Goal: Information Seeking & Learning: Learn about a topic

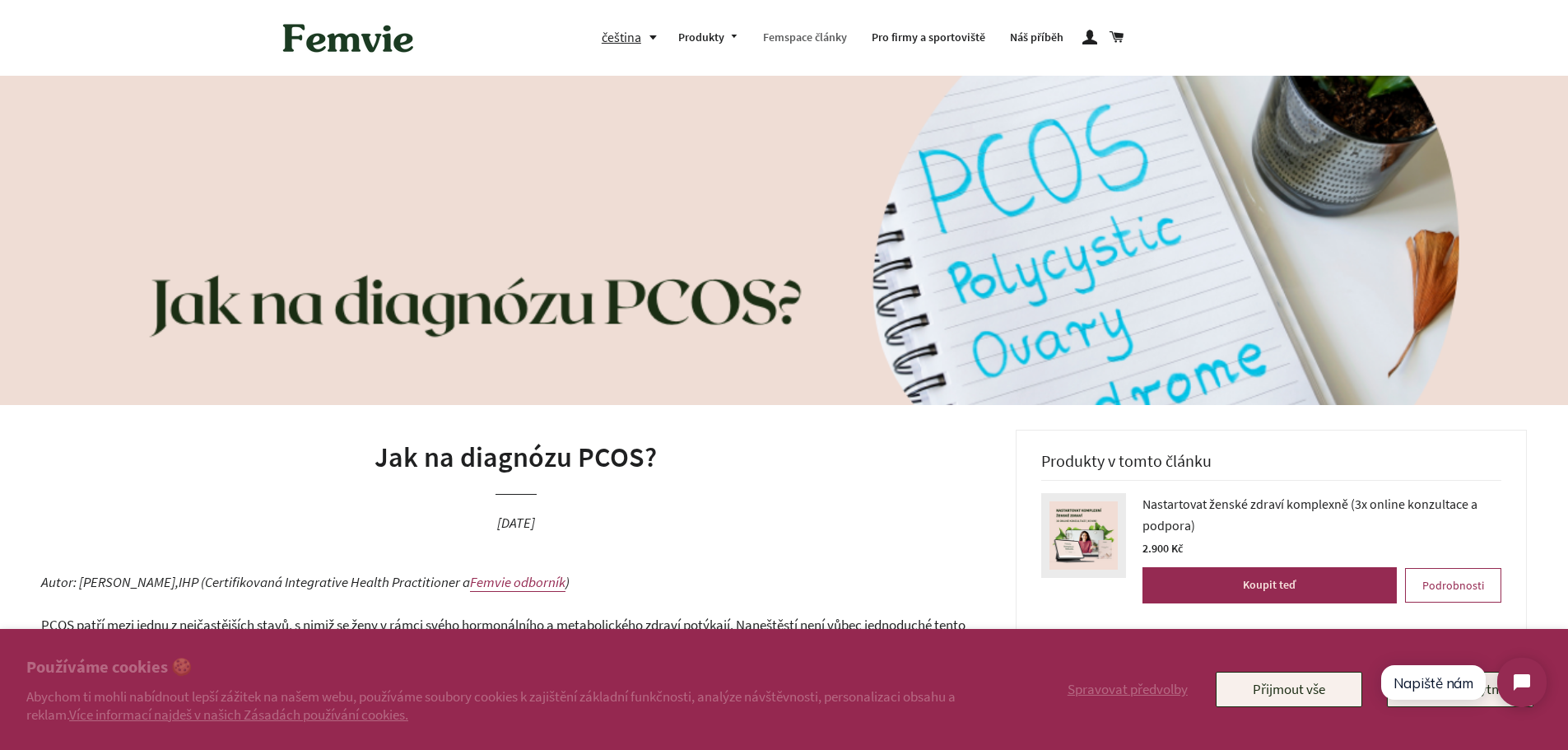
click at [794, 36] on link "Femspace články" at bounding box center [805, 38] width 108 height 43
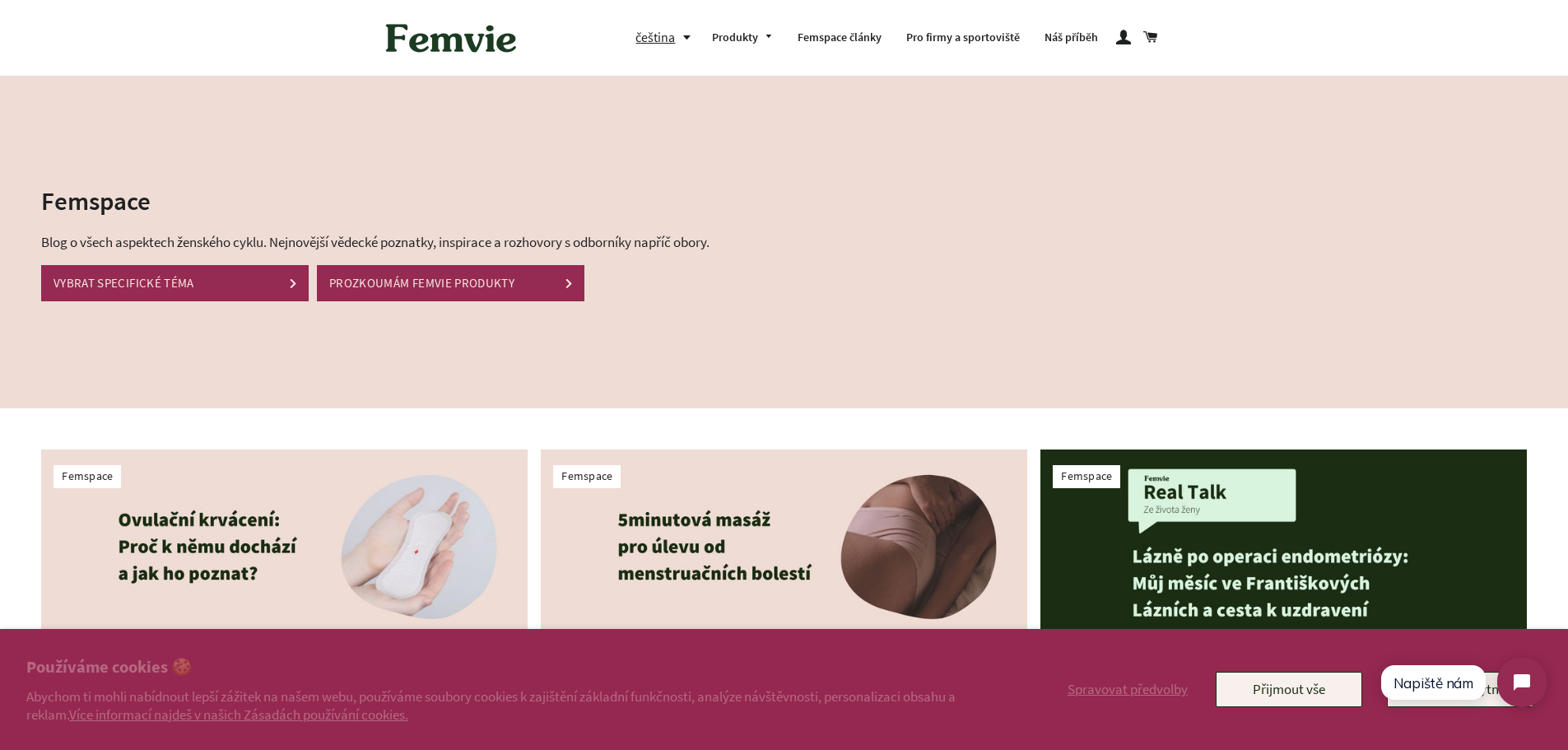
click at [170, 293] on link "VYBRAT SPECIFICKÉ TÉMA" at bounding box center [175, 283] width 267 height 36
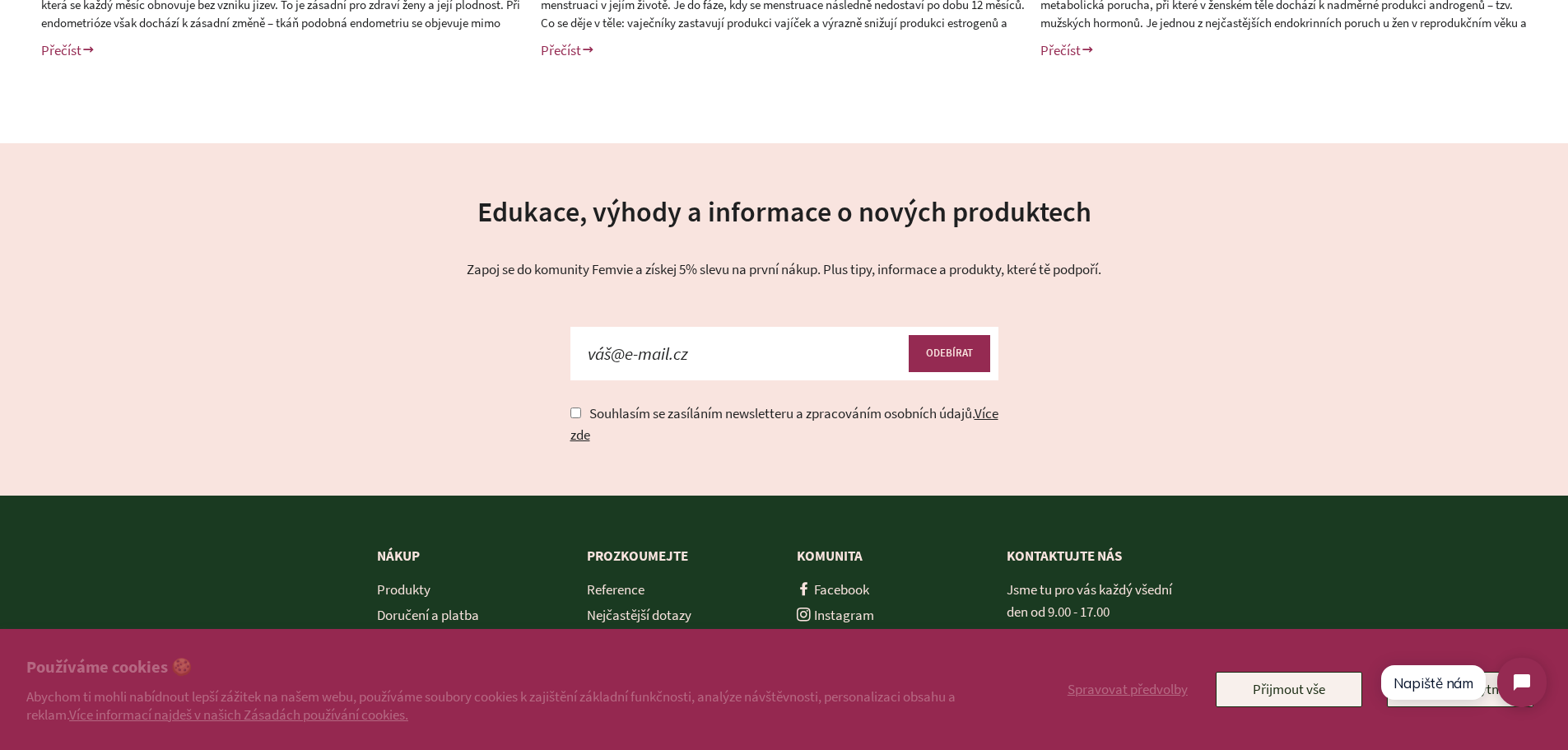
scroll to position [1114, 0]
